Goal: Task Accomplishment & Management: Manage account settings

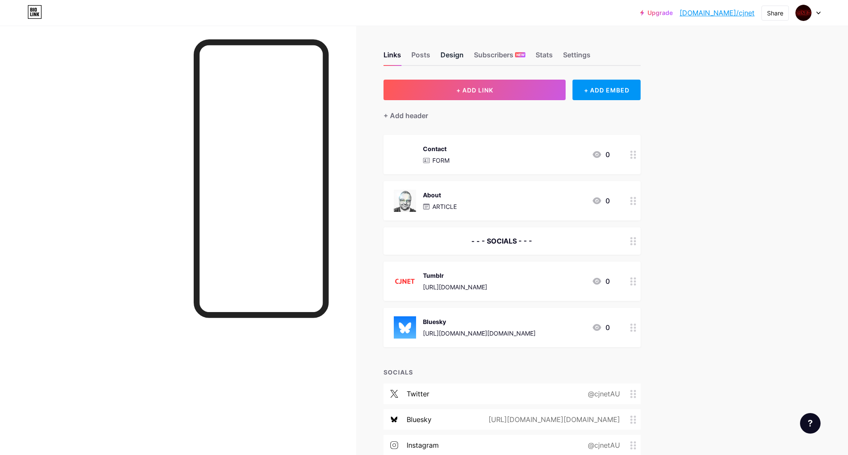
click at [446, 53] on div "Design" at bounding box center [451, 57] width 23 height 15
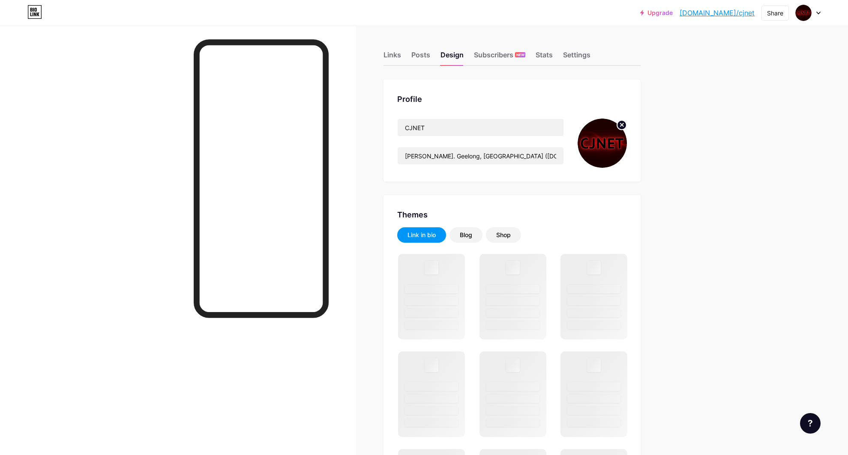
click at [621, 124] on circle at bounding box center [621, 124] width 9 height 9
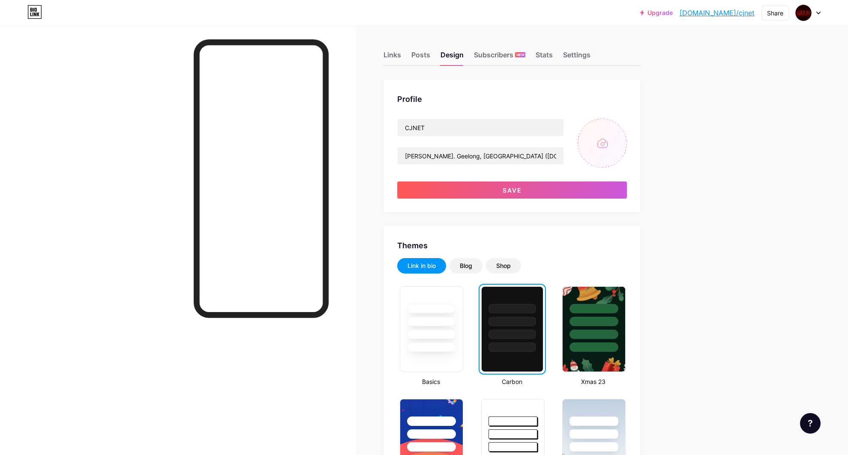
click at [608, 144] on input "file" at bounding box center [601, 143] width 49 height 49
type input "C:\fakepath\2000-CJNET-WHITE-01.png"
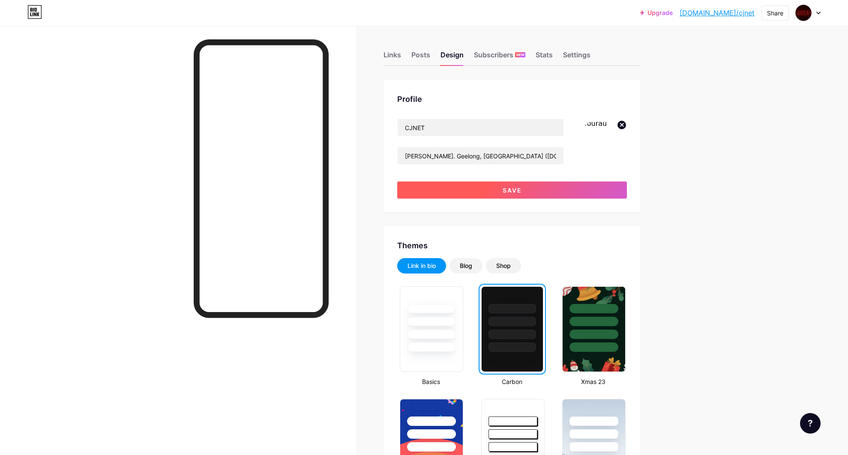
click at [518, 189] on span "Save" at bounding box center [511, 190] width 19 height 7
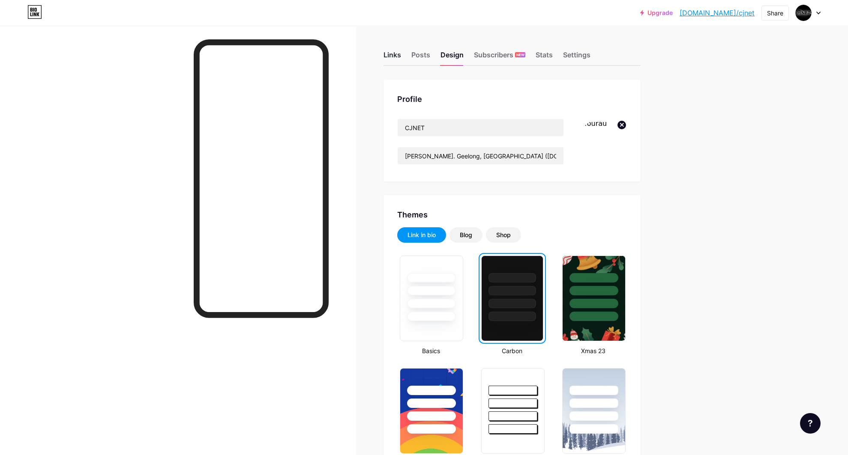
click at [397, 50] on div "Links" at bounding box center [392, 57] width 18 height 15
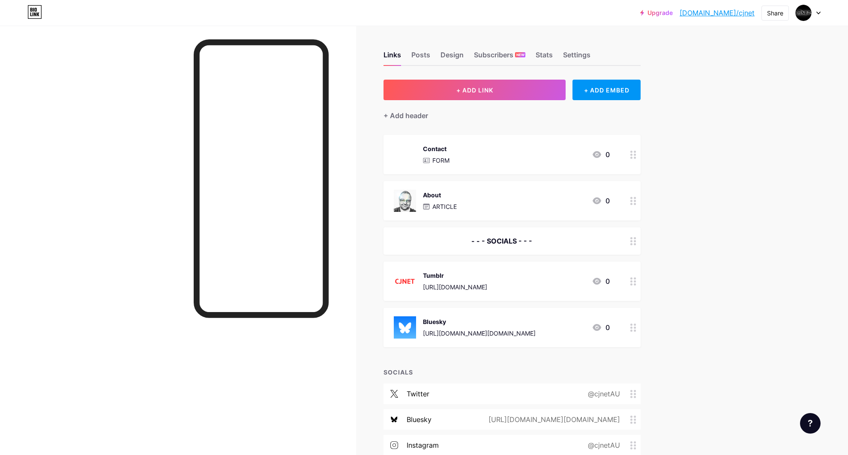
click at [528, 281] on div "Tumblr [URL][DOMAIN_NAME] 0" at bounding box center [502, 281] width 216 height 22
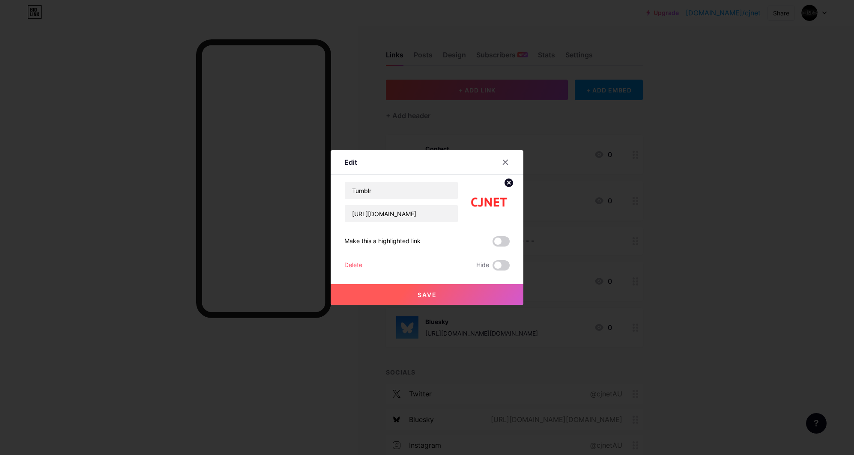
click at [508, 182] on icon at bounding box center [509, 182] width 3 height 3
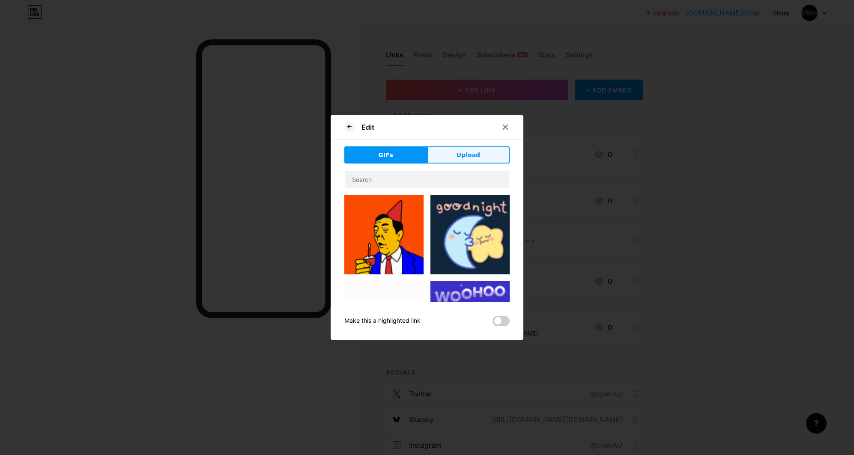
click at [481, 154] on button "Upload" at bounding box center [468, 155] width 83 height 17
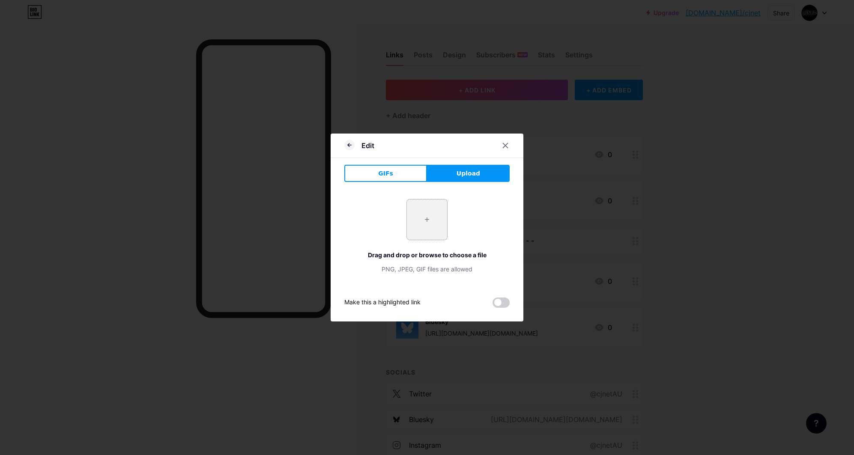
click at [422, 224] on input "file" at bounding box center [427, 220] width 40 height 40
type input "C:\fakepath\512-CJNET-WHITE-01.png"
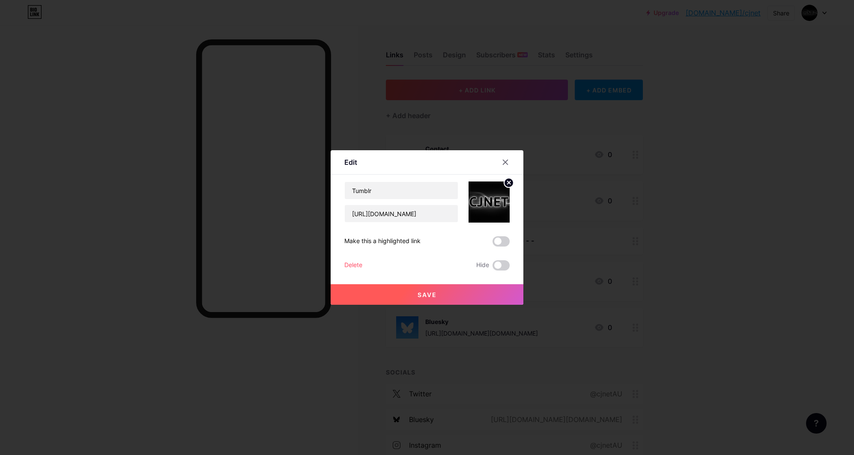
click at [418, 292] on span "Save" at bounding box center [427, 294] width 19 height 7
